Goal: Navigation & Orientation: Find specific page/section

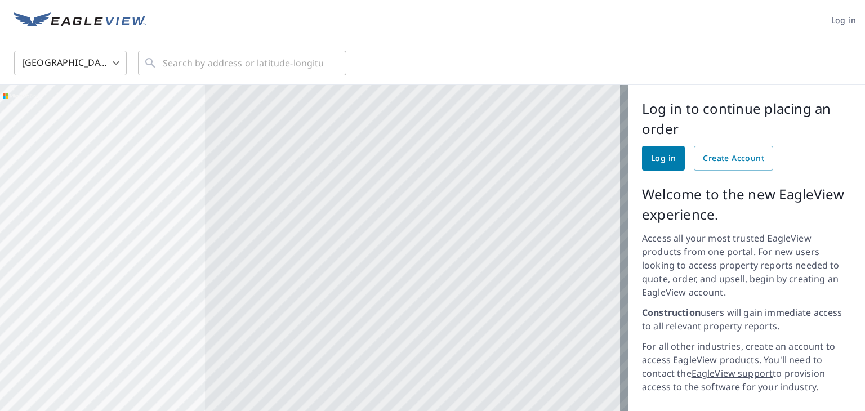
scroll to position [126, 0]
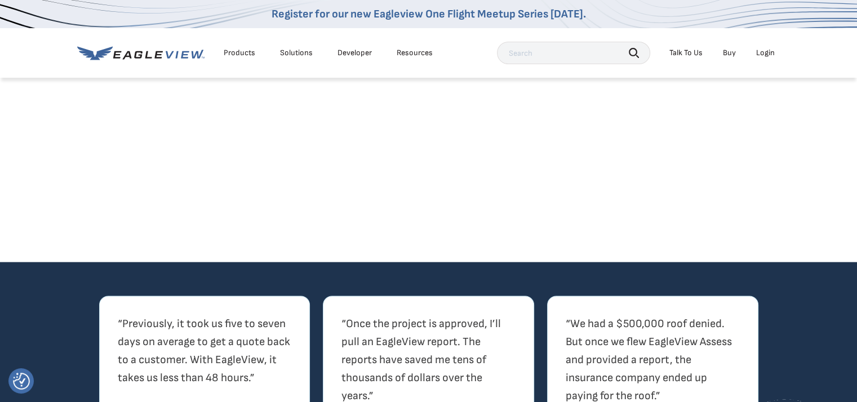
scroll to position [2000, 0]
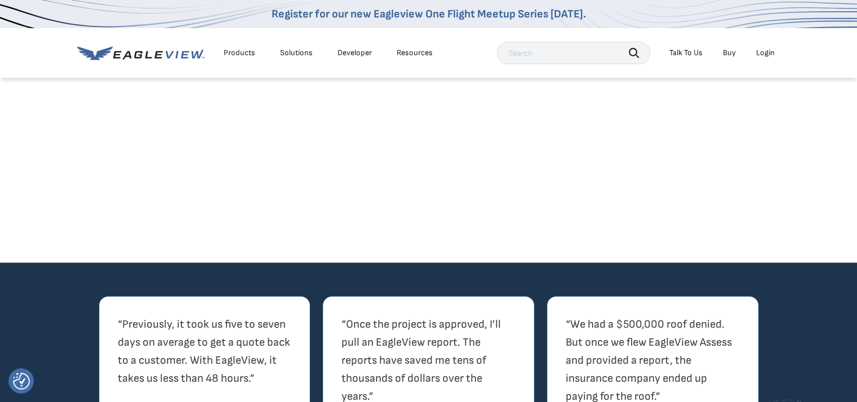
click at [234, 46] on li "Products" at bounding box center [239, 52] width 43 height 17
click at [236, 61] on li "Products" at bounding box center [239, 52] width 43 height 17
click at [237, 55] on div "Products" at bounding box center [240, 53] width 32 height 10
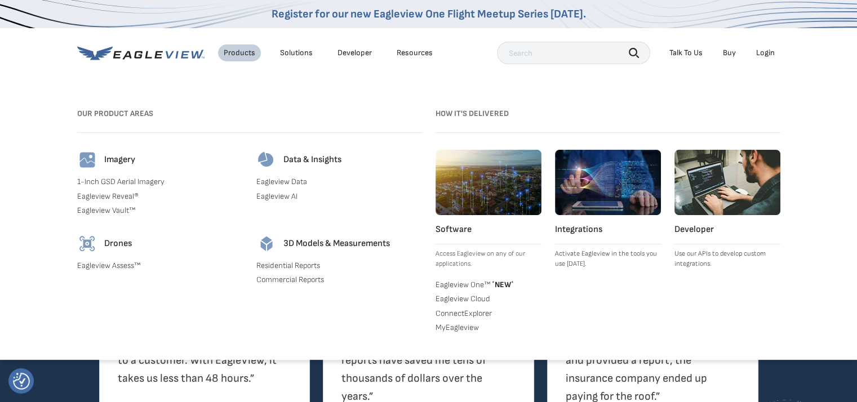
click at [237, 55] on div "Products" at bounding box center [240, 53] width 32 height 10
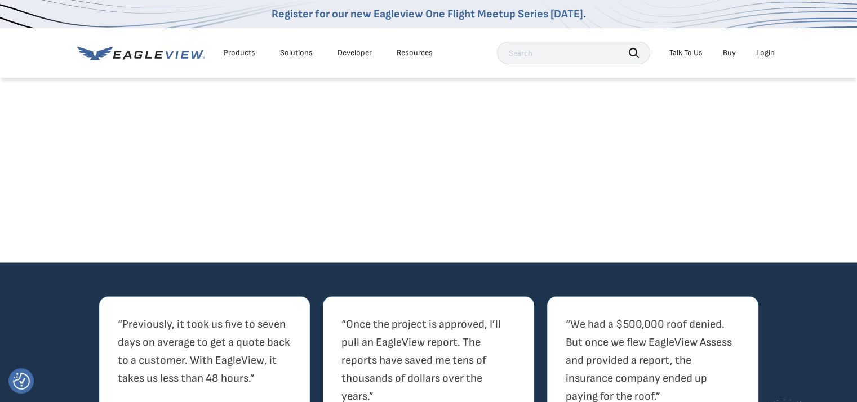
click at [237, 50] on div "Products" at bounding box center [240, 53] width 32 height 10
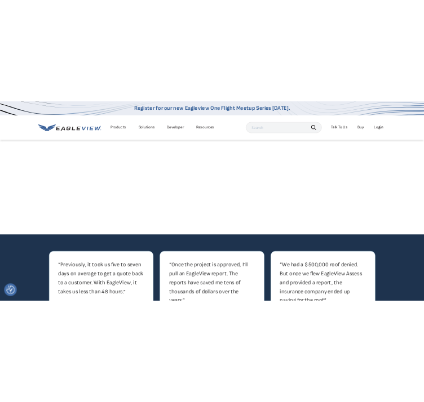
scroll to position [1989, 0]
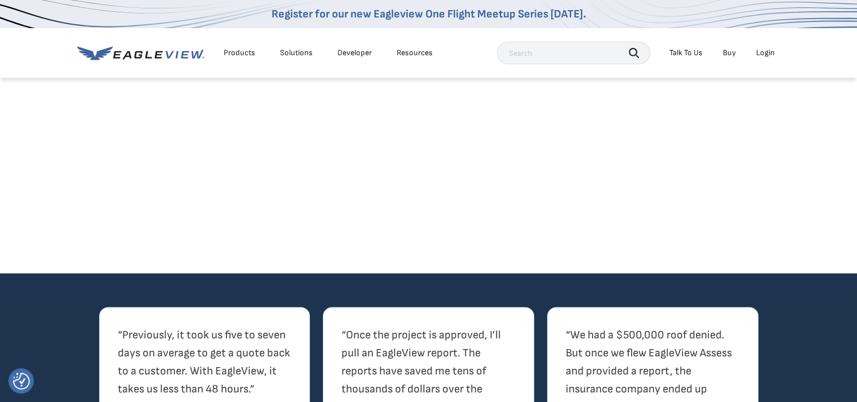
click at [247, 50] on div "Products" at bounding box center [240, 53] width 32 height 10
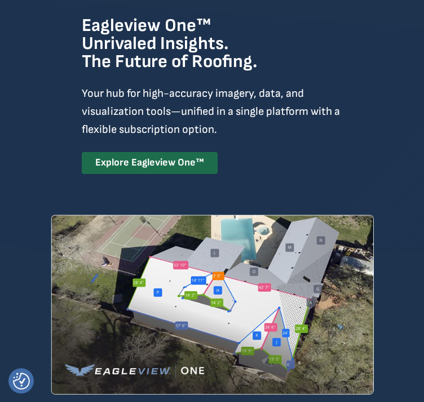
scroll to position [0, 0]
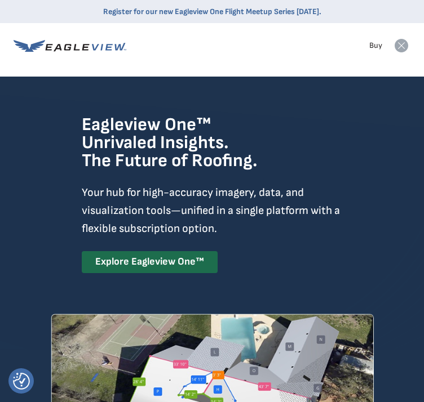
click at [398, 51] on icon at bounding box center [401, 46] width 14 height 14
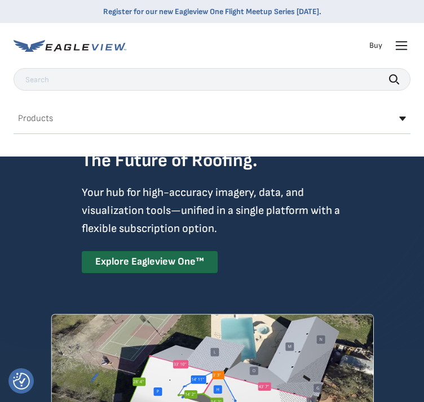
click at [231, 134] on div "Products Our Product Areas Imagery 1-Inch GSD Aerial Imagery Eagleview Reveal® …" at bounding box center [212, 122] width 396 height 24
click at [404, 127] on div "Products" at bounding box center [212, 119] width 396 height 18
